Goal: Information Seeking & Learning: Learn about a topic

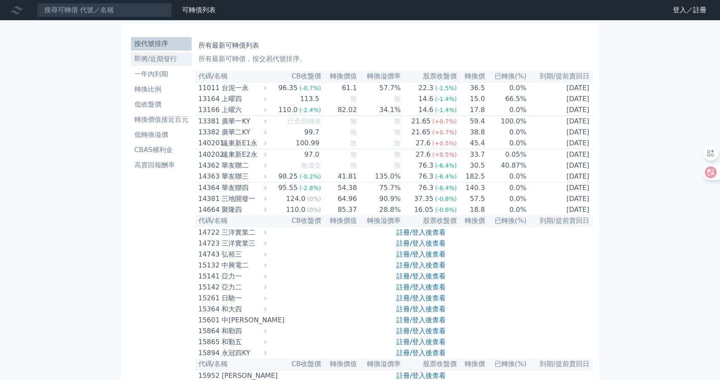
click at [161, 62] on li "即將/近期發行" at bounding box center [161, 59] width 61 height 10
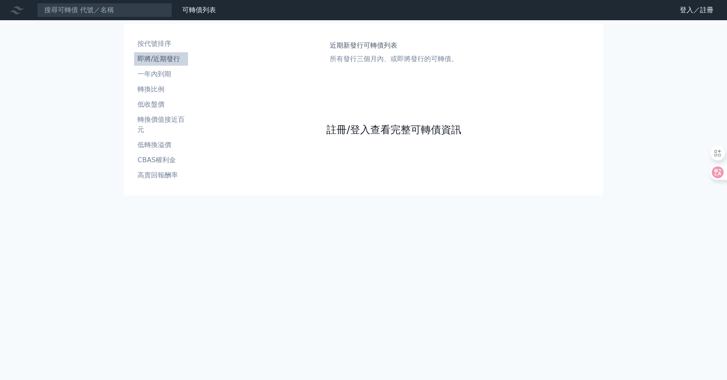
click at [384, 132] on link "註冊/登入查看完整可轉債資訊" at bounding box center [393, 129] width 135 height 13
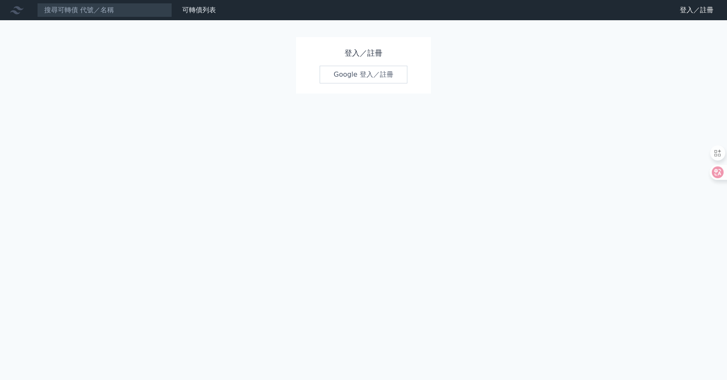
click at [370, 70] on link "Google 登入／註冊" at bounding box center [364, 75] width 88 height 18
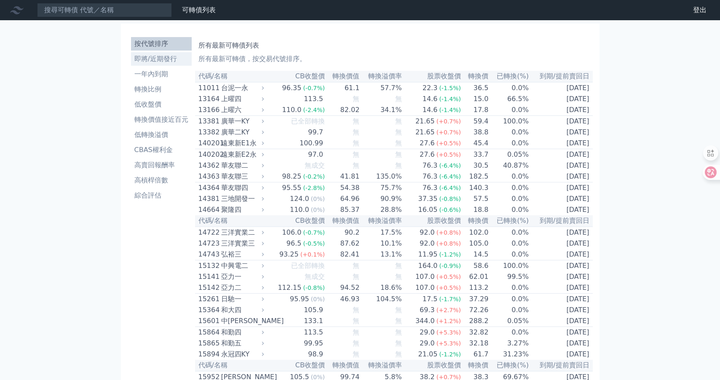
click at [159, 54] on li "即將/近期發行" at bounding box center [161, 59] width 61 height 10
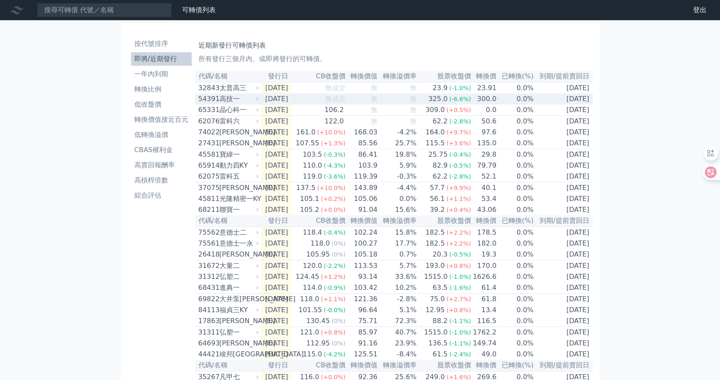
click at [239, 103] on div "高技一" at bounding box center [239, 99] width 38 height 10
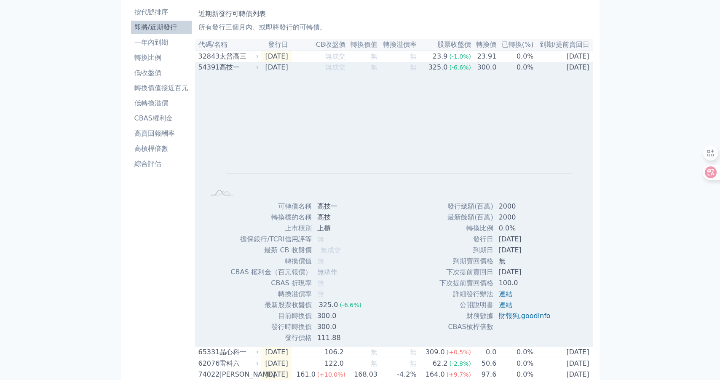
scroll to position [42, 0]
